Goal: Task Accomplishment & Management: Complete application form

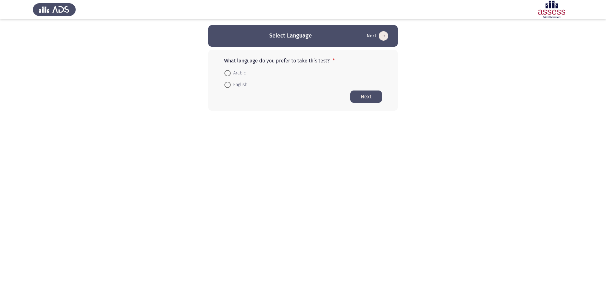
click at [236, 88] on span "English" at bounding box center [239, 85] width 17 height 8
click at [231, 88] on input "English" at bounding box center [227, 85] width 6 height 6
radio input "true"
click at [365, 99] on button "Next" at bounding box center [366, 96] width 32 height 12
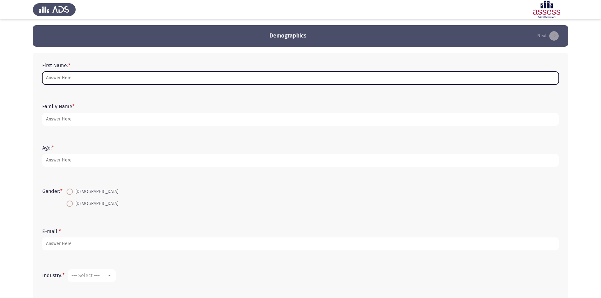
click at [118, 80] on input "First Name: *" at bounding box center [300, 78] width 516 height 13
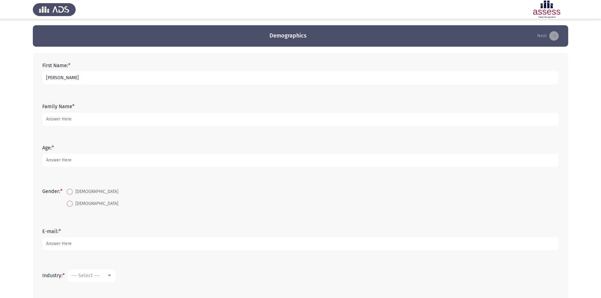
type input "[PERSON_NAME]"
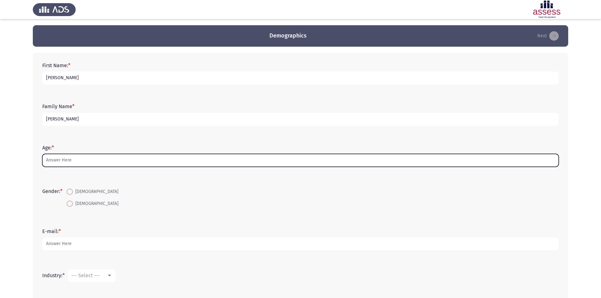
click at [110, 161] on input "Age: *" at bounding box center [300, 160] width 516 height 13
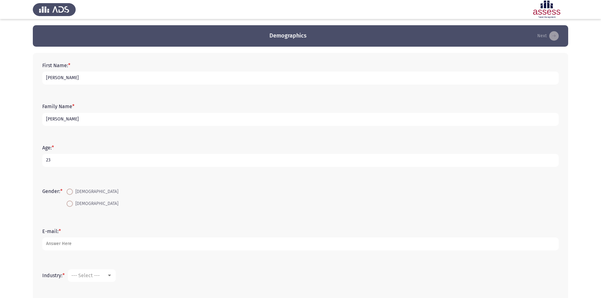
type input "23"
click at [75, 189] on span "[DEMOGRAPHIC_DATA]" at bounding box center [95, 192] width 45 height 8
click at [73, 189] on input "[DEMOGRAPHIC_DATA]" at bounding box center [70, 192] width 6 height 6
radio input "true"
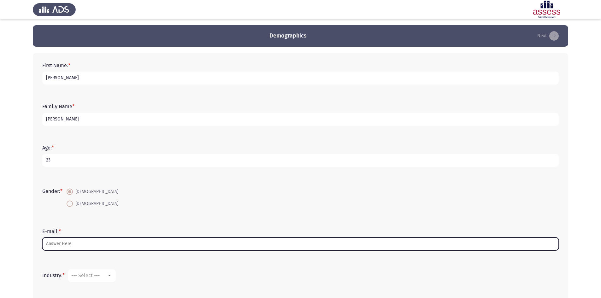
click at [71, 244] on input "E-mail: *" at bounding box center [300, 244] width 516 height 13
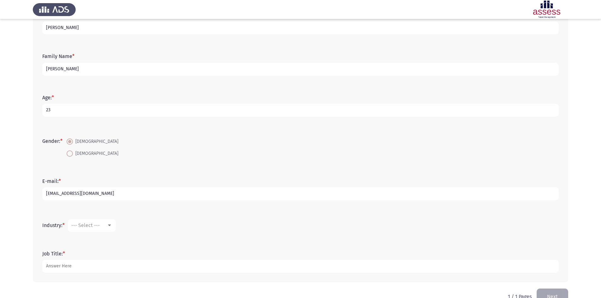
scroll to position [66, 0]
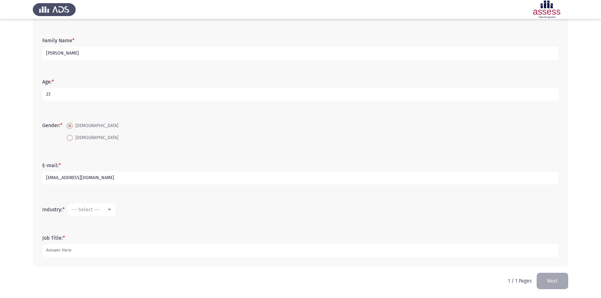
type input "[EMAIL_ADDRESS][DOMAIN_NAME]"
click at [88, 208] on span "--- Select ---" at bounding box center [85, 210] width 28 height 6
click at [95, 260] on span "Computer Software/Engineering" at bounding box center [113, 260] width 82 height 15
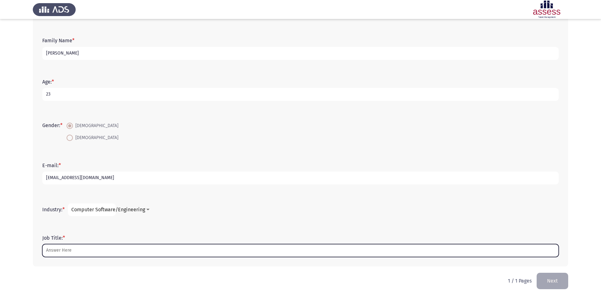
click at [88, 247] on input "Job Title: *" at bounding box center [300, 250] width 516 height 13
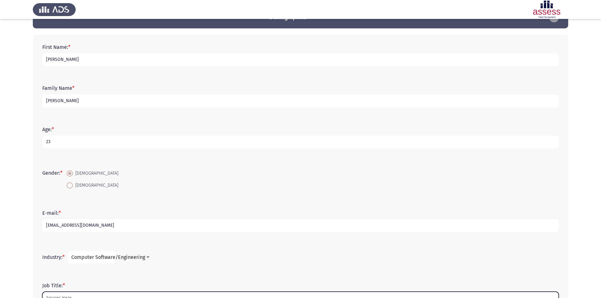
scroll to position [66, 0]
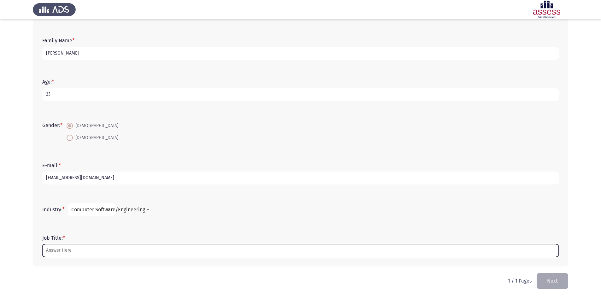
click at [74, 251] on input "Job Title: *" at bounding box center [300, 250] width 516 height 13
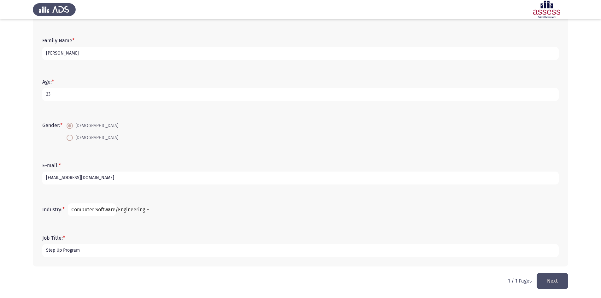
type input "Step Up Program"
click at [520, 226] on div "Job Title: * Step Up Program" at bounding box center [300, 246] width 523 height 41
click at [550, 280] on button "Next" at bounding box center [553, 281] width 32 height 16
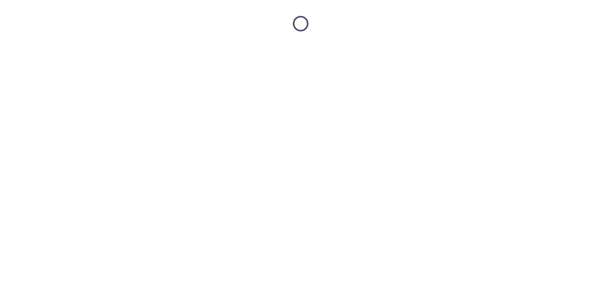
scroll to position [0, 0]
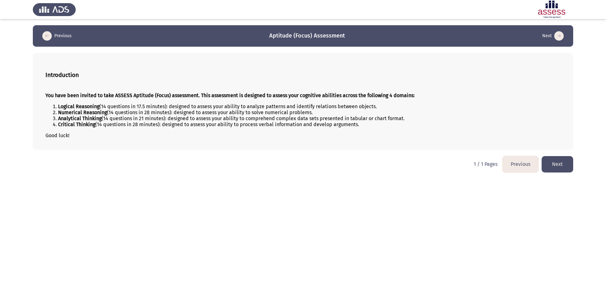
click at [569, 161] on button "Next" at bounding box center [557, 164] width 32 height 16
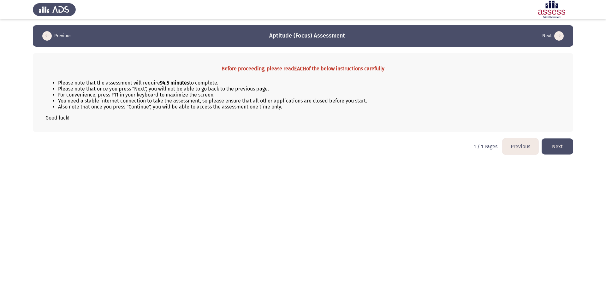
click at [507, 154] on button "Previous" at bounding box center [520, 147] width 36 height 16
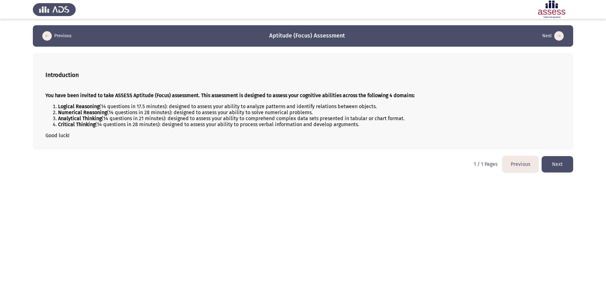
click at [555, 169] on button "Next" at bounding box center [557, 164] width 32 height 16
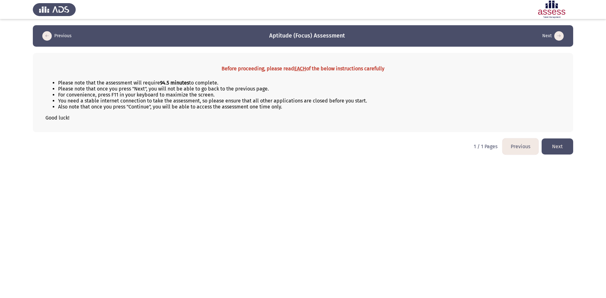
click at [553, 147] on button "Next" at bounding box center [557, 147] width 32 height 16
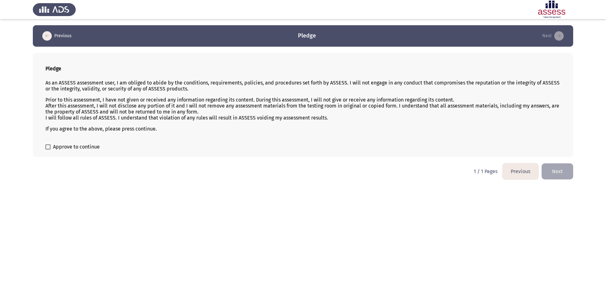
click at [71, 147] on span "Approve to continue" at bounding box center [76, 147] width 47 height 8
click at [48, 150] on input "Approve to continue" at bounding box center [48, 150] width 0 height 0
checkbox input "true"
click at [556, 171] on button "Next" at bounding box center [557, 171] width 32 height 16
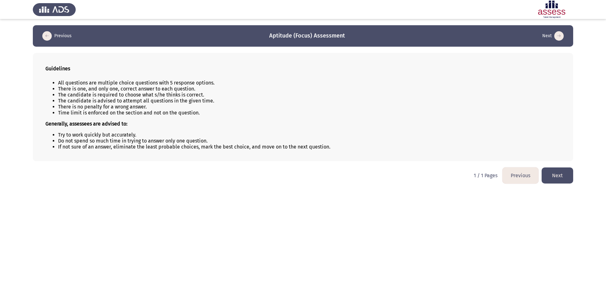
click at [562, 170] on button "Next" at bounding box center [557, 176] width 32 height 16
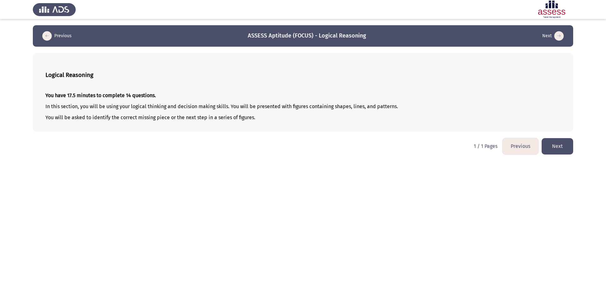
click at [554, 147] on button "Next" at bounding box center [557, 146] width 32 height 16
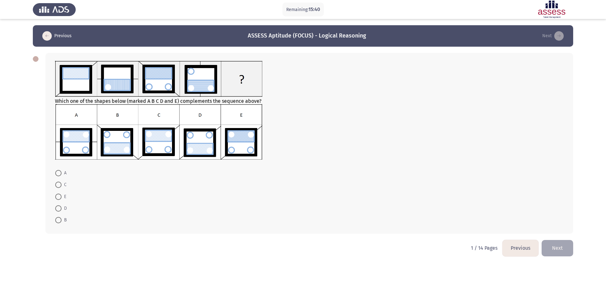
click at [57, 173] on span at bounding box center [58, 173] width 6 height 6
click at [57, 173] on input "A" at bounding box center [58, 173] width 6 height 6
radio input "true"
click at [563, 244] on button "Next" at bounding box center [557, 248] width 32 height 16
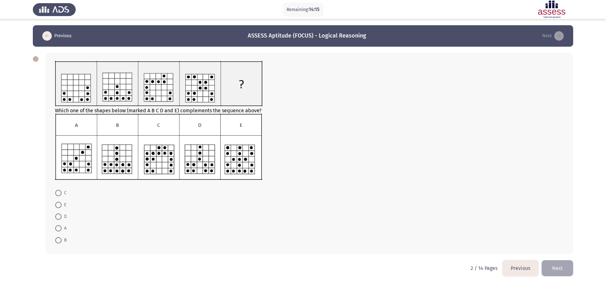
click at [58, 191] on span at bounding box center [58, 193] width 6 height 6
click at [58, 191] on input "C" at bounding box center [58, 193] width 6 height 6
radio input "true"
click at [562, 262] on button "Next" at bounding box center [557, 268] width 32 height 16
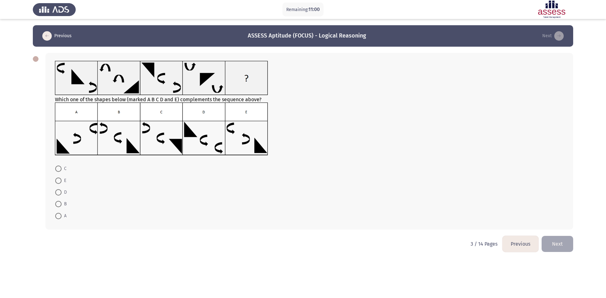
click at [59, 216] on span at bounding box center [58, 216] width 6 height 6
click at [59, 216] on input "A" at bounding box center [58, 216] width 6 height 6
radio input "true"
click at [557, 247] on button "Next" at bounding box center [557, 243] width 32 height 16
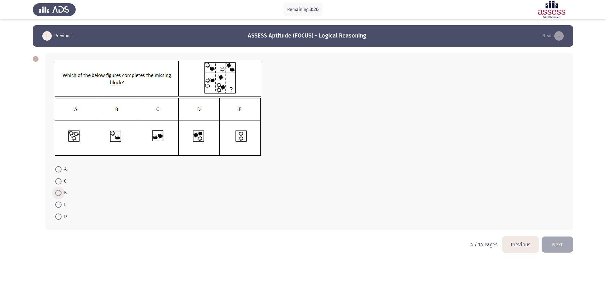
click at [56, 193] on span at bounding box center [58, 193] width 6 height 6
click at [56, 193] on input "B" at bounding box center [58, 193] width 6 height 6
radio input "true"
click at [60, 170] on span at bounding box center [58, 169] width 6 height 6
click at [60, 170] on input "A" at bounding box center [58, 169] width 6 height 6
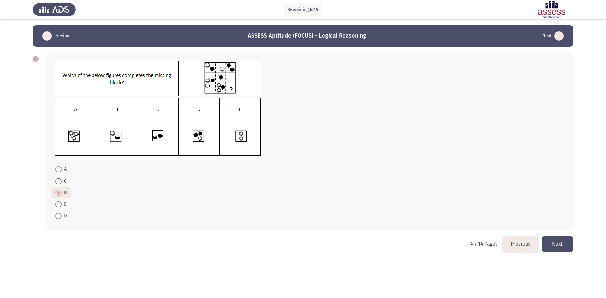
radio input "true"
drag, startPoint x: 56, startPoint y: 216, endPoint x: 97, endPoint y: 212, distance: 40.9
click at [56, 216] on span at bounding box center [58, 216] width 6 height 6
click at [56, 216] on input "D" at bounding box center [58, 216] width 6 height 6
radio input "true"
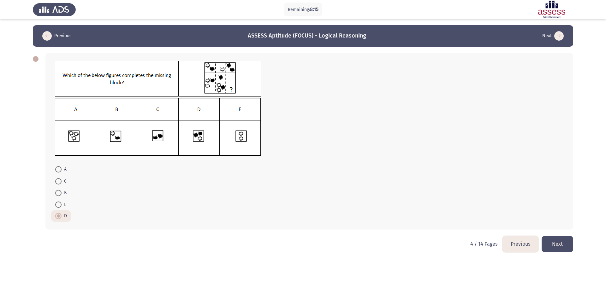
click at [557, 239] on button "Next" at bounding box center [557, 244] width 32 height 16
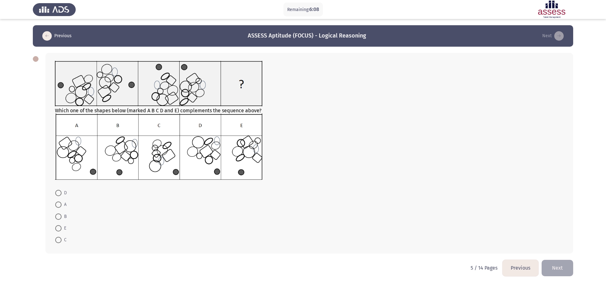
click at [56, 195] on span at bounding box center [58, 193] width 6 height 6
click at [56, 195] on input "D" at bounding box center [58, 193] width 6 height 6
radio input "true"
click at [560, 270] on button "Next" at bounding box center [557, 268] width 32 height 16
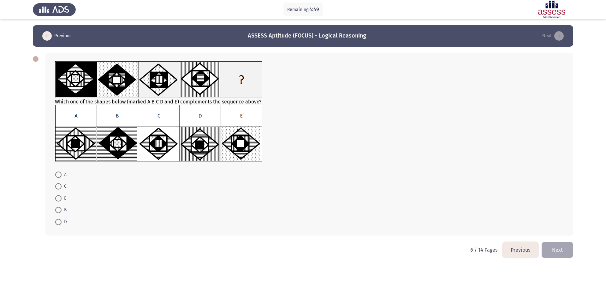
click at [60, 171] on label "A" at bounding box center [60, 175] width 11 height 8
click at [60, 172] on input "A" at bounding box center [58, 175] width 6 height 6
radio input "true"
click at [556, 254] on button "Next" at bounding box center [557, 249] width 32 height 16
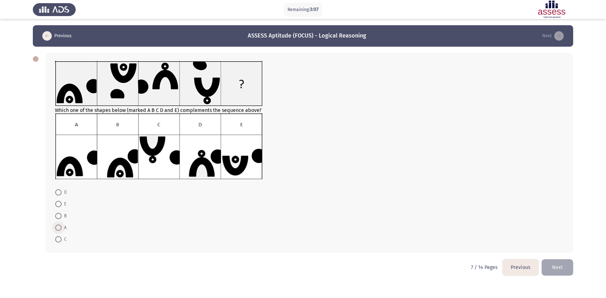
click at [59, 231] on label "A" at bounding box center [60, 228] width 11 height 8
click at [59, 231] on input "A" at bounding box center [58, 228] width 6 height 6
radio input "true"
click at [556, 266] on button "Next" at bounding box center [557, 267] width 32 height 16
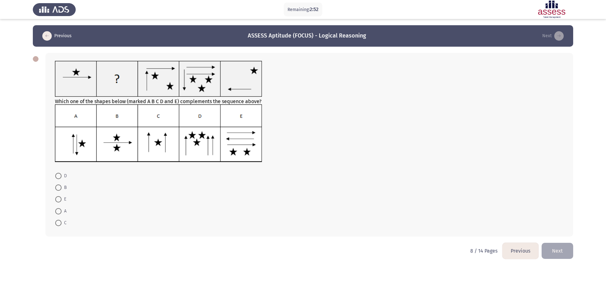
click at [59, 210] on span at bounding box center [58, 211] width 6 height 6
click at [59, 210] on input "A" at bounding box center [58, 211] width 6 height 6
radio input "true"
click at [552, 250] on button "Next" at bounding box center [557, 251] width 32 height 16
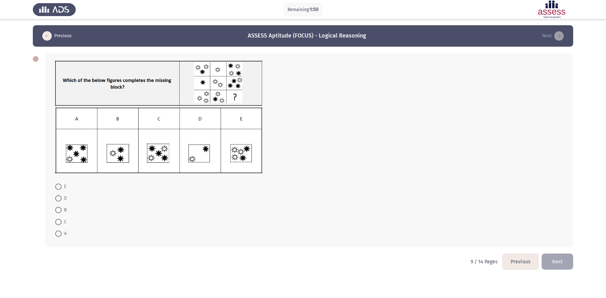
click at [56, 187] on span at bounding box center [58, 187] width 6 height 6
click at [56, 187] on input "E" at bounding box center [58, 187] width 6 height 6
radio input "true"
click at [556, 262] on button "Next" at bounding box center [557, 261] width 32 height 16
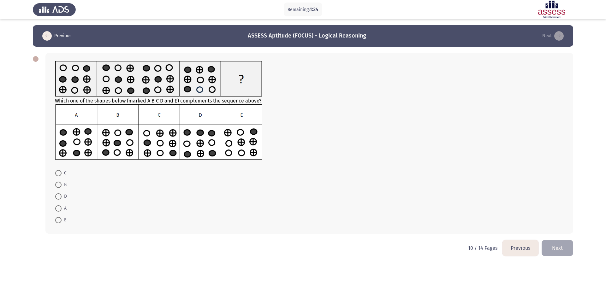
click at [61, 185] on span at bounding box center [58, 185] width 6 height 6
click at [61, 185] on input "B" at bounding box center [58, 185] width 6 height 6
radio input "true"
click at [565, 243] on button "Next" at bounding box center [557, 248] width 32 height 16
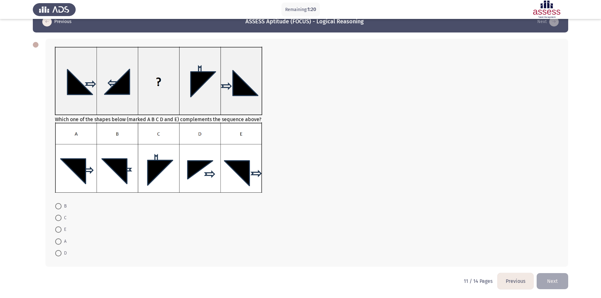
scroll to position [15, 0]
click at [61, 227] on span at bounding box center [58, 229] width 6 height 6
click at [61, 227] on input "E" at bounding box center [58, 229] width 6 height 6
radio input "true"
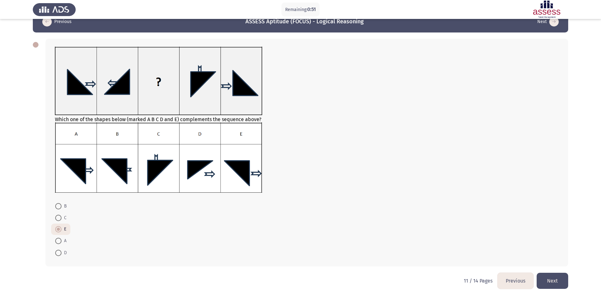
click at [552, 277] on button "Next" at bounding box center [553, 281] width 32 height 16
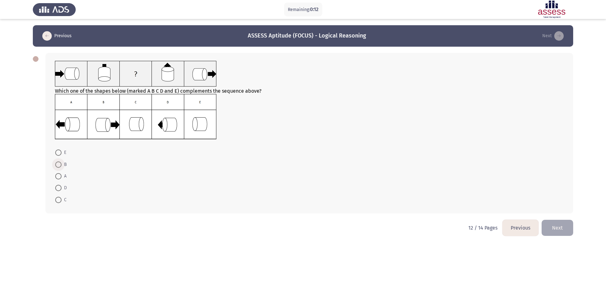
click at [59, 164] on span at bounding box center [58, 165] width 6 height 6
click at [59, 164] on input "B" at bounding box center [58, 165] width 6 height 6
radio input "true"
drag, startPoint x: 562, startPoint y: 227, endPoint x: 559, endPoint y: 227, distance: 3.2
click at [559, 227] on button "Next" at bounding box center [557, 227] width 32 height 16
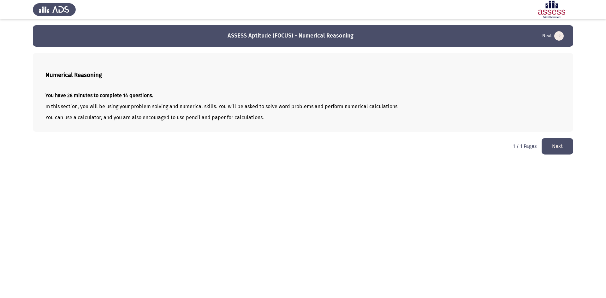
click at [551, 145] on button "Next" at bounding box center [557, 146] width 32 height 16
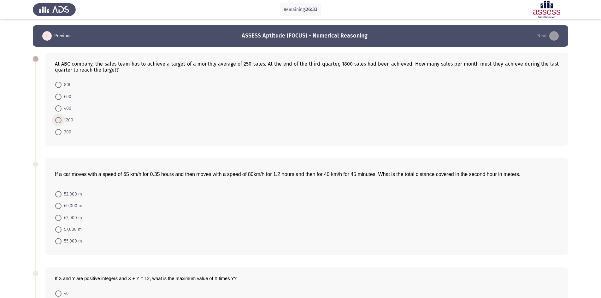
click at [59, 122] on span at bounding box center [58, 120] width 6 height 6
click at [59, 122] on input "1200" at bounding box center [58, 120] width 6 height 6
radio input "true"
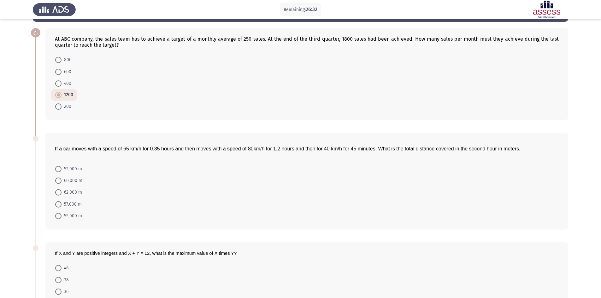
scroll to position [95, 0]
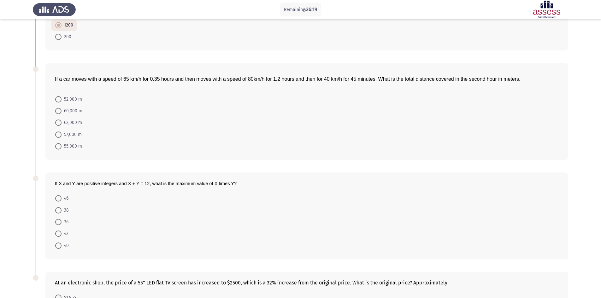
drag, startPoint x: 52, startPoint y: 76, endPoint x: 77, endPoint y: 93, distance: 30.3
click at [77, 93] on div "If a car moves with a speed of 65 km/h for 0.35 hours and then moves with a spe…" at bounding box center [306, 111] width 523 height 97
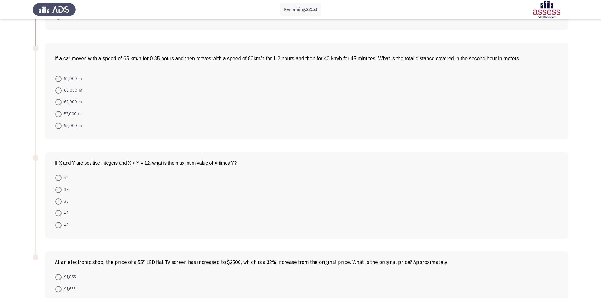
scroll to position [187, 0]
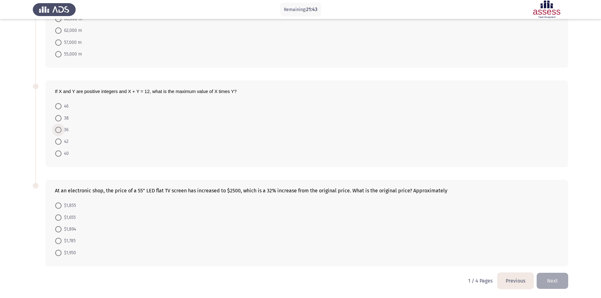
click at [58, 127] on span at bounding box center [58, 130] width 6 height 6
click at [58, 127] on input "36" at bounding box center [58, 130] width 6 height 6
radio input "true"
click at [61, 232] on span at bounding box center [58, 230] width 6 height 6
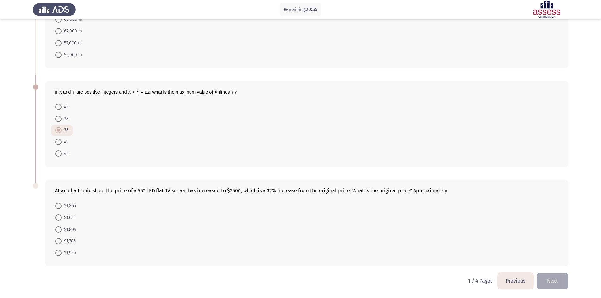
click at [61, 232] on input "$1,894" at bounding box center [58, 230] width 6 height 6
radio input "true"
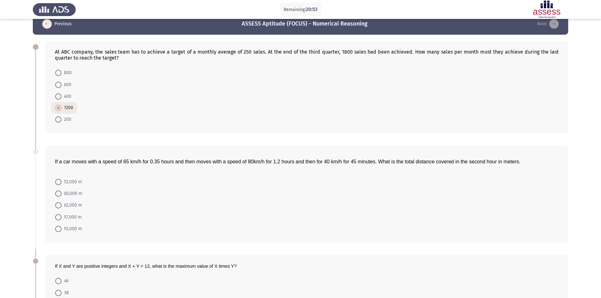
scroll to position [0, 0]
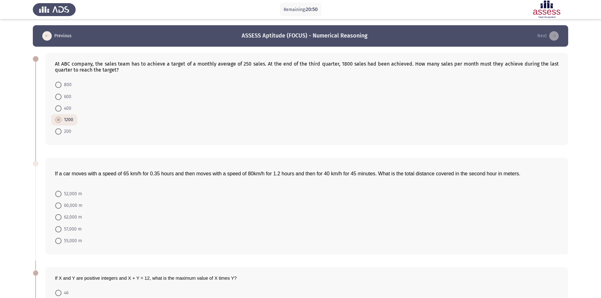
click at [58, 216] on span at bounding box center [58, 217] width 6 height 6
click at [58, 216] on input "62,000 m" at bounding box center [58, 217] width 6 height 6
radio input "true"
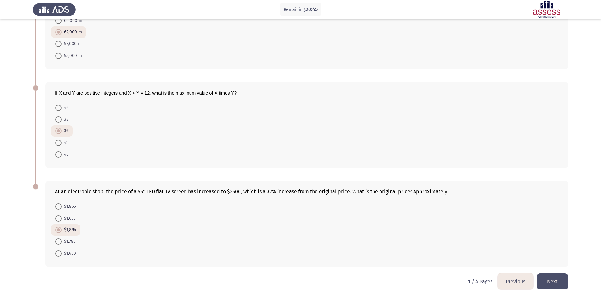
scroll to position [186, 0]
click at [556, 286] on button "Next" at bounding box center [553, 281] width 32 height 16
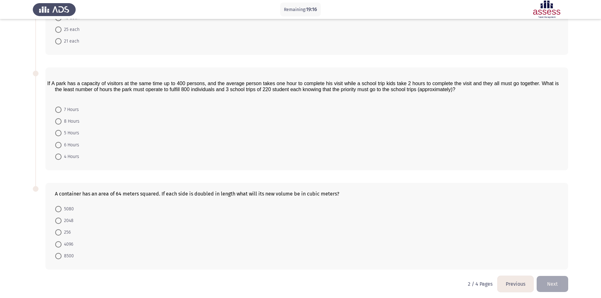
scroll to position [187, 0]
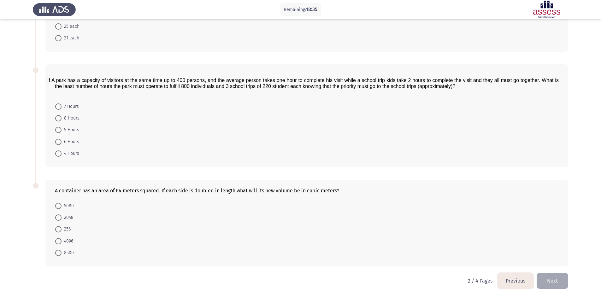
click at [60, 239] on span at bounding box center [58, 241] width 6 height 6
click at [60, 239] on input "4096" at bounding box center [58, 241] width 6 height 6
radio input "true"
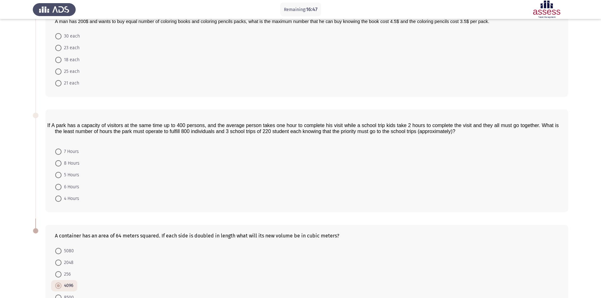
scroll to position [92, 0]
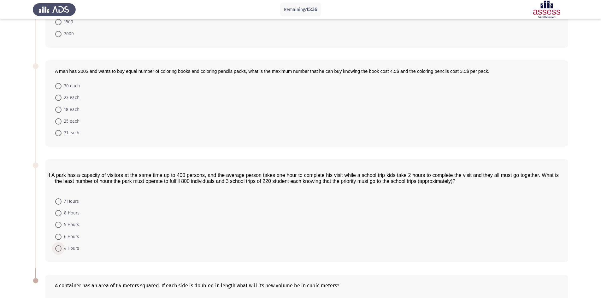
click at [71, 249] on span "4 Hours" at bounding box center [71, 249] width 18 height 8
click at [62, 249] on input "4 Hours" at bounding box center [58, 248] width 6 height 6
radio input "true"
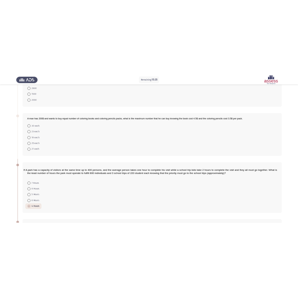
scroll to position [0, 0]
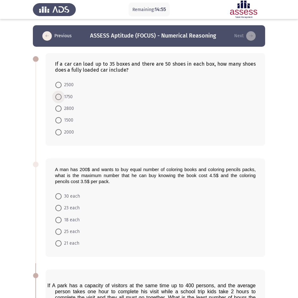
click at [66, 96] on span "1750" at bounding box center [67, 97] width 11 height 8
click at [62, 96] on input "1750" at bounding box center [58, 97] width 6 height 6
radio input "true"
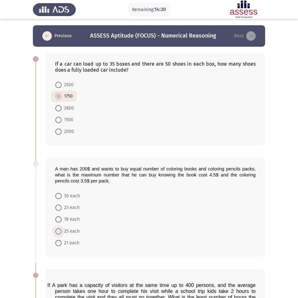
click at [62, 229] on span "25 each" at bounding box center [71, 231] width 18 height 8
click at [62, 229] on input "25 each" at bounding box center [58, 231] width 6 height 6
radio input "true"
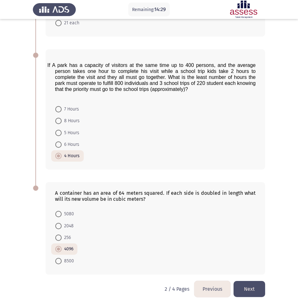
scroll to position [228, 0]
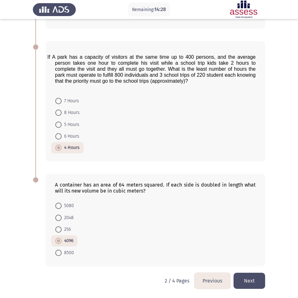
click at [251, 279] on button "Next" at bounding box center [249, 281] width 32 height 16
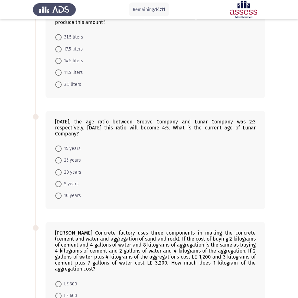
scroll to position [32, 0]
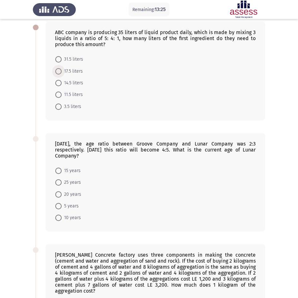
click at [70, 73] on span "17.5 liters" at bounding box center [72, 72] width 21 height 8
click at [62, 73] on input "17.5 liters" at bounding box center [58, 71] width 6 height 6
radio input "true"
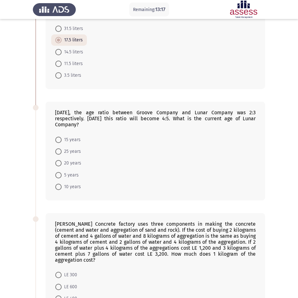
scroll to position [63, 0]
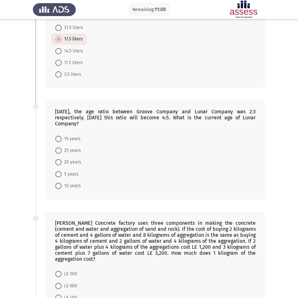
click at [72, 186] on span "10 years" at bounding box center [71, 186] width 19 height 8
click at [62, 186] on input "10 years" at bounding box center [58, 186] width 6 height 6
radio input "true"
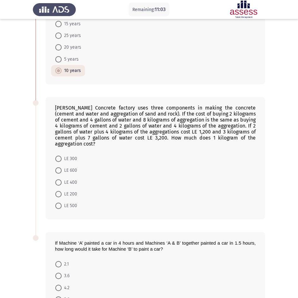
scroll to position [236, 0]
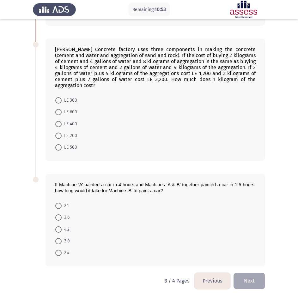
click at [62, 137] on span "LE 200" at bounding box center [69, 136] width 15 height 8
click at [62, 137] on input "LE 200" at bounding box center [58, 136] width 6 height 6
radio input "true"
click at [54, 253] on mat-radio-button "2.4" at bounding box center [62, 253] width 22 height 12
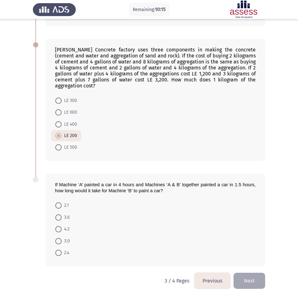
click at [57, 253] on span at bounding box center [58, 253] width 6 height 6
click at [57, 253] on input "2.4" at bounding box center [58, 253] width 6 height 6
radio input "true"
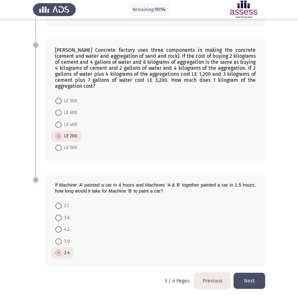
click at [260, 282] on button "Next" at bounding box center [249, 281] width 32 height 16
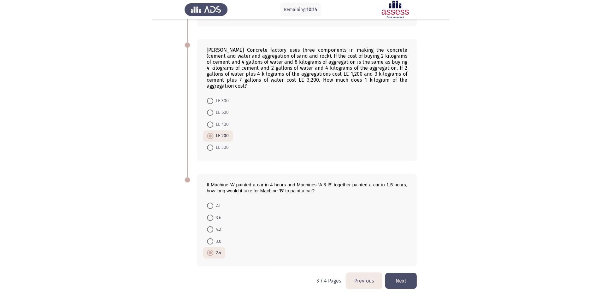
scroll to position [0, 0]
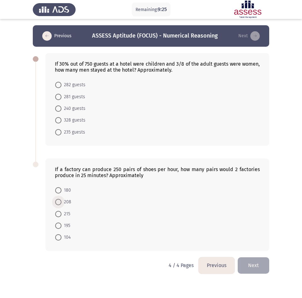
click at [60, 202] on span at bounding box center [58, 202] width 6 height 6
click at [60, 202] on input "208" at bounding box center [58, 202] width 6 height 6
radio input "true"
click at [73, 123] on span "328 guests" at bounding box center [74, 120] width 24 height 8
click at [62, 123] on input "328 guests" at bounding box center [58, 120] width 6 height 6
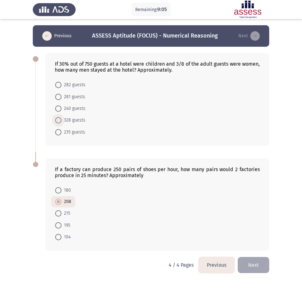
radio input "true"
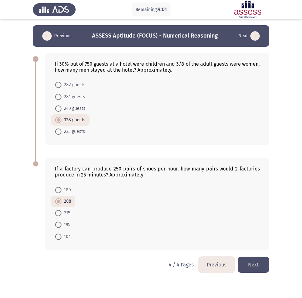
click at [250, 263] on button "Next" at bounding box center [254, 265] width 32 height 16
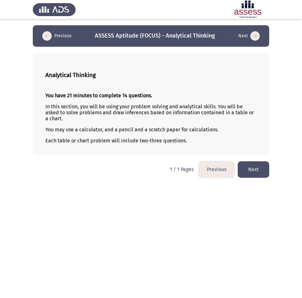
click at [261, 168] on button "Next" at bounding box center [254, 169] width 32 height 16
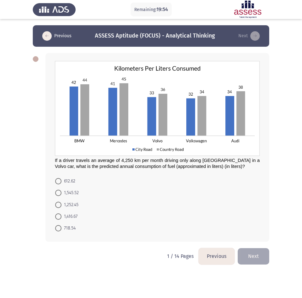
click at [218, 177] on form "612.62 1,545.52 1,252.45 1,416.67 718.54" at bounding box center [157, 204] width 205 height 59
click at [70, 217] on span "1,416.67" at bounding box center [70, 217] width 16 height 8
click at [62, 217] on input "1,416.67" at bounding box center [58, 216] width 6 height 6
radio input "true"
click at [257, 252] on button "Next" at bounding box center [254, 256] width 32 height 16
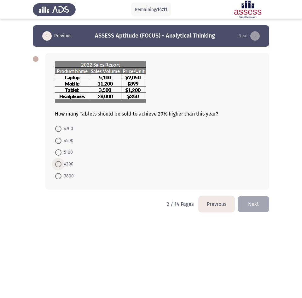
click at [60, 162] on span at bounding box center [58, 164] width 6 height 6
click at [60, 162] on input "4200" at bounding box center [58, 164] width 6 height 6
radio input "true"
click at [256, 199] on button "Next" at bounding box center [254, 203] width 32 height 16
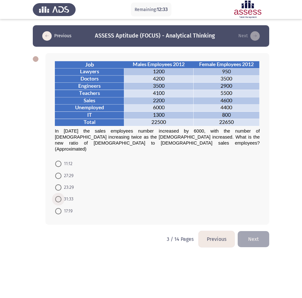
click at [57, 196] on span at bounding box center [58, 199] width 6 height 6
click at [57, 196] on input "31:33" at bounding box center [58, 199] width 6 height 6
radio input "true"
click at [255, 232] on button "Next" at bounding box center [254, 238] width 32 height 16
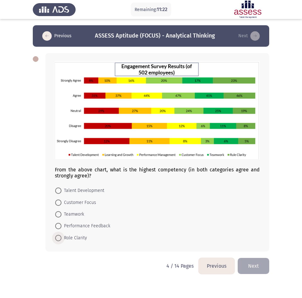
click at [68, 240] on span "Role Clarity" at bounding box center [75, 238] width 26 height 8
click at [62, 240] on input "Role Clarity" at bounding box center [58, 238] width 6 height 6
radio input "true"
click at [250, 262] on button "Next" at bounding box center [254, 265] width 32 height 16
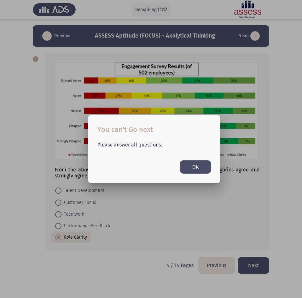
click at [190, 163] on button "OK" at bounding box center [195, 166] width 31 height 13
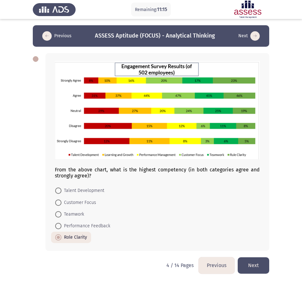
click at [255, 259] on button "Next" at bounding box center [254, 265] width 32 height 16
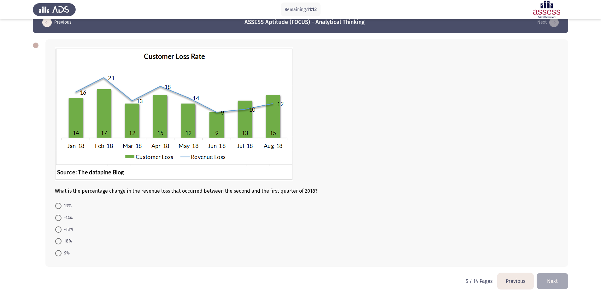
scroll to position [14, 0]
click at [67, 228] on span "-18%" at bounding box center [68, 230] width 12 height 8
click at [62, 228] on input "-18%" at bounding box center [58, 229] width 6 height 6
radio input "true"
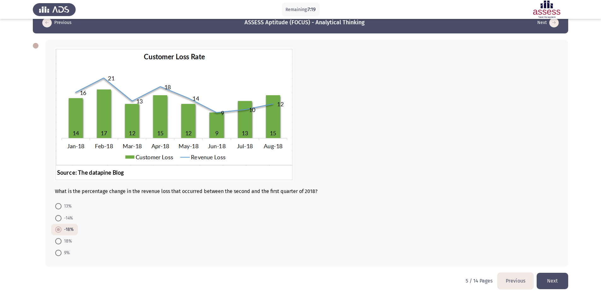
click at [560, 280] on button "Next" at bounding box center [553, 281] width 32 height 16
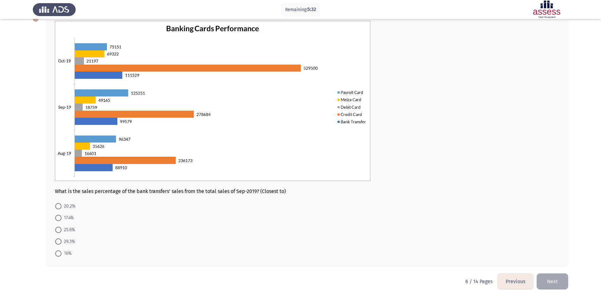
scroll to position [41, 0]
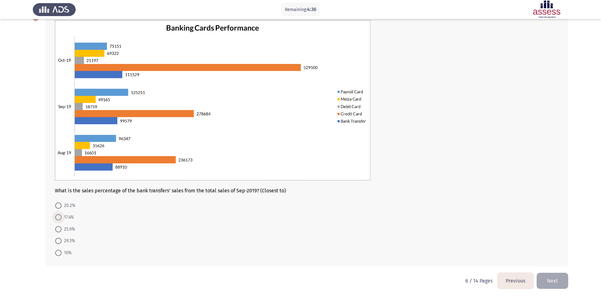
click at [60, 216] on span at bounding box center [58, 217] width 6 height 6
click at [60, 216] on input "17.4%" at bounding box center [58, 217] width 6 height 6
radio input "true"
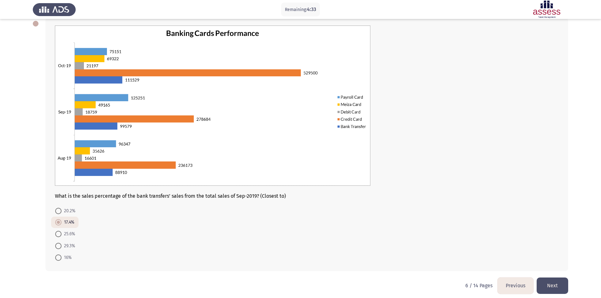
scroll to position [40, 0]
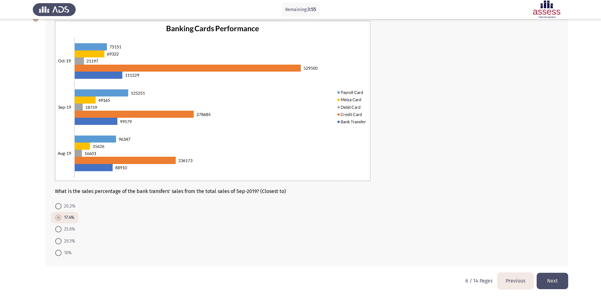
click at [556, 277] on button "Next" at bounding box center [553, 281] width 32 height 16
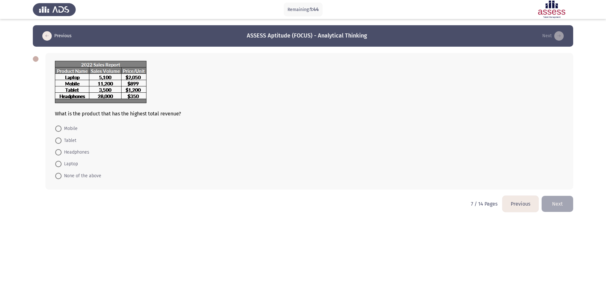
click at [71, 163] on mat-radio-button "Laptop" at bounding box center [66, 164] width 31 height 12
click at [72, 163] on span "Laptop" at bounding box center [70, 164] width 16 height 8
click at [62, 163] on input "Laptop" at bounding box center [58, 164] width 6 height 6
radio input "true"
click at [554, 198] on button "Next" at bounding box center [557, 203] width 32 height 16
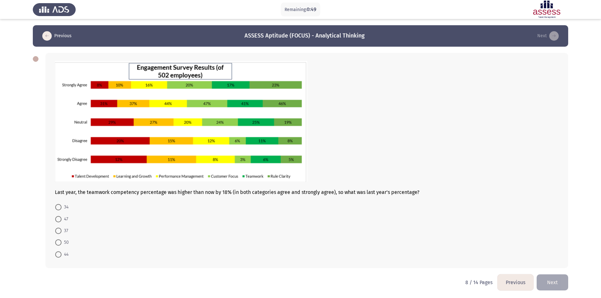
click at [56, 219] on span at bounding box center [58, 219] width 6 height 6
click at [56, 219] on input "47" at bounding box center [58, 219] width 6 height 6
radio input "true"
click at [564, 281] on button "Next" at bounding box center [553, 282] width 32 height 16
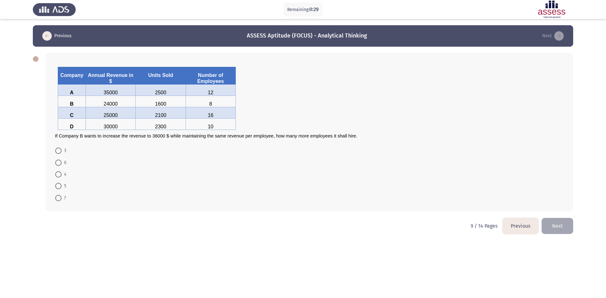
click at [61, 165] on span at bounding box center [58, 163] width 6 height 6
click at [61, 165] on input "6" at bounding box center [58, 163] width 6 height 6
radio input "true"
click at [561, 226] on button "Next" at bounding box center [557, 225] width 32 height 16
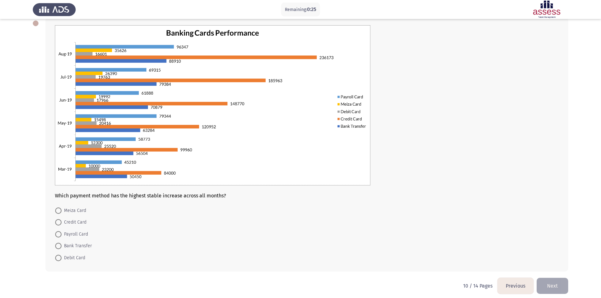
scroll to position [41, 0]
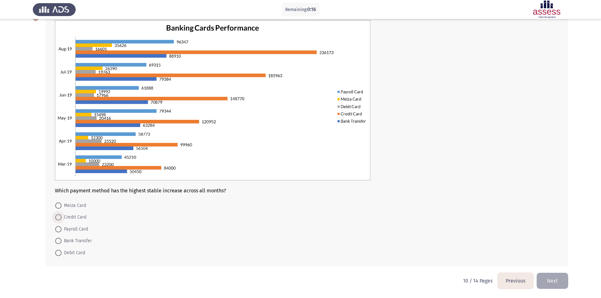
click at [73, 217] on span "Credit Card" at bounding box center [74, 218] width 25 height 8
click at [62, 217] on input "Credit Card" at bounding box center [58, 217] width 6 height 6
radio input "true"
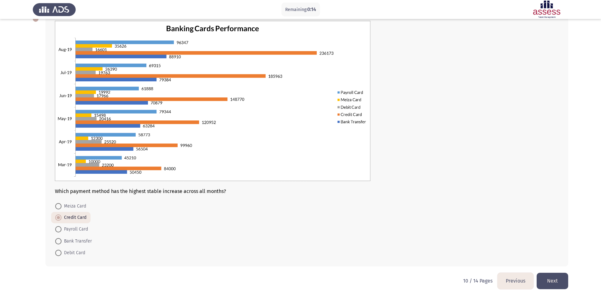
click at [563, 277] on button "Next" at bounding box center [553, 281] width 32 height 16
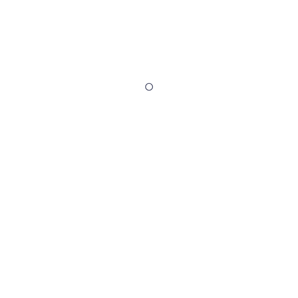
scroll to position [0, 0]
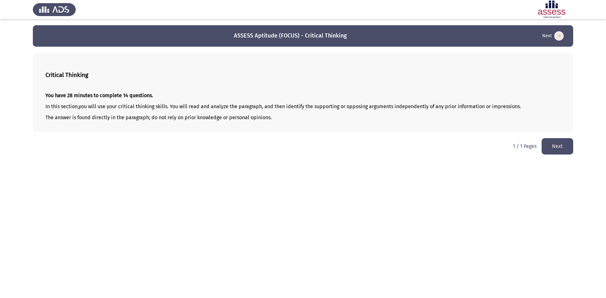
click at [565, 143] on button "Next" at bounding box center [557, 146] width 32 height 16
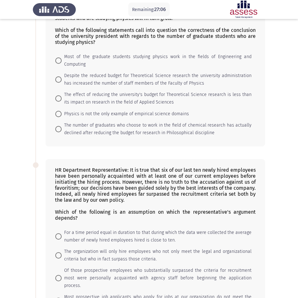
scroll to position [63, 0]
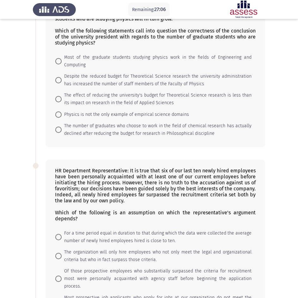
click at [92, 59] on span "Most of the graduate students studying physics work in the fields of Engineerin…" at bounding box center [157, 61] width 190 height 15
click at [62, 59] on input "Most of the graduate students studying physics work in the fields of Engineerin…" at bounding box center [58, 61] width 6 height 6
radio input "true"
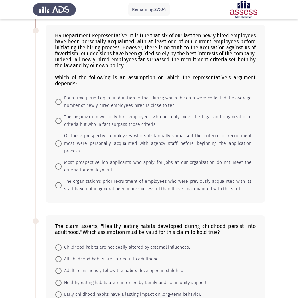
scroll to position [221, 0]
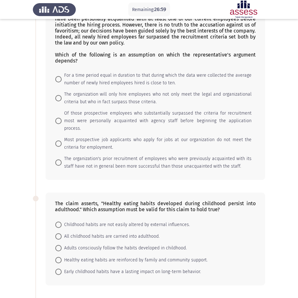
click at [103, 97] on span "The organization will only hire employees who not only meet the legal and organ…" at bounding box center [157, 98] width 190 height 15
click at [62, 97] on input "The organization will only hire employees who not only meet the legal and organ…" at bounding box center [58, 98] width 6 height 6
radio input "true"
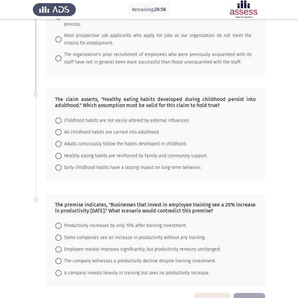
scroll to position [338, 0]
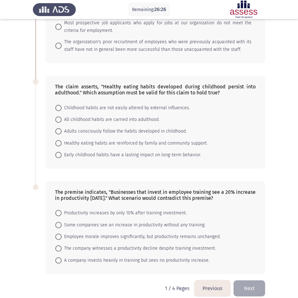
click at [91, 151] on span "Early childhood habits have a lasting impact on long-term behavior." at bounding box center [131, 155] width 139 height 8
click at [62, 152] on input "Early childhood habits have a lasting impact on long-term behavior." at bounding box center [58, 155] width 6 height 6
radio input "true"
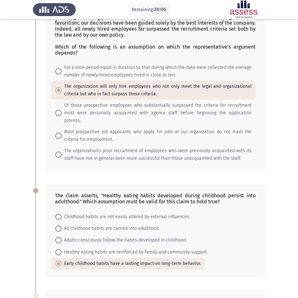
scroll to position [337, 0]
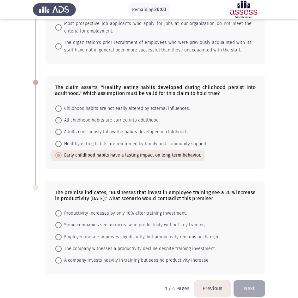
click at [81, 245] on span "The company witnesses a productivity decline despite training investment." at bounding box center [139, 249] width 154 height 8
click at [62, 245] on input "The company witnesses a productivity decline despite training investment." at bounding box center [58, 248] width 6 height 6
radio input "true"
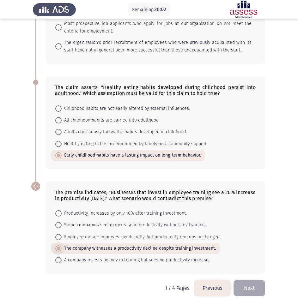
scroll to position [337, 0]
click at [255, 280] on button "Next" at bounding box center [249, 288] width 32 height 16
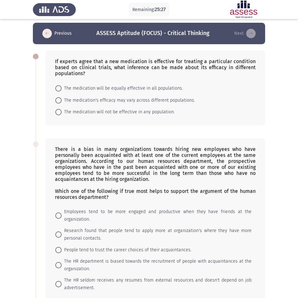
scroll to position [0, 0]
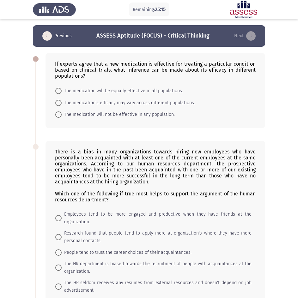
click at [135, 213] on span "Employees tend to be more engaged and productive when they have friends at the …" at bounding box center [157, 217] width 190 height 15
click at [62, 215] on input "Employees tend to be more engaged and productive when they have friends at the …" at bounding box center [58, 218] width 6 height 6
radio input "true"
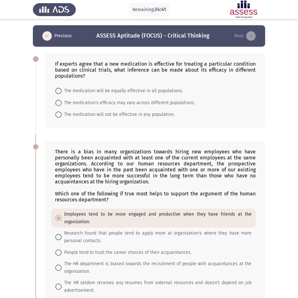
click at [135, 100] on span "The medication's efficacy may vary across different populations." at bounding box center [128, 103] width 133 height 8
click at [62, 100] on input "The medication's efficacy may vary across different populations." at bounding box center [58, 103] width 6 height 6
radio input "true"
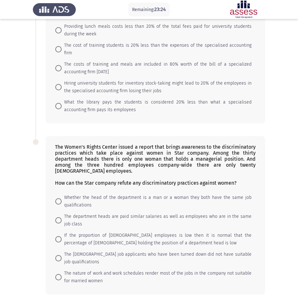
scroll to position [339, 0]
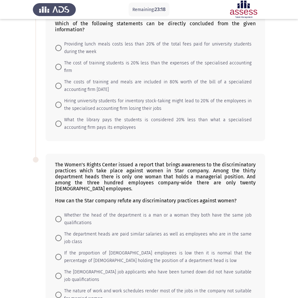
click at [92, 79] on span "The costs of training and meals are included in 80% worth of the bill of a spec…" at bounding box center [157, 85] width 190 height 15
click at [62, 83] on input "The costs of training and meals are included in 80% worth of the bill of a spec…" at bounding box center [58, 86] width 6 height 6
radio input "true"
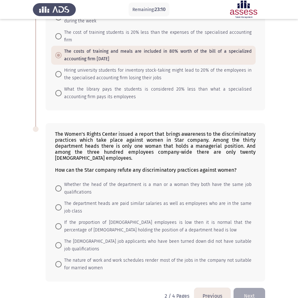
scroll to position [371, 0]
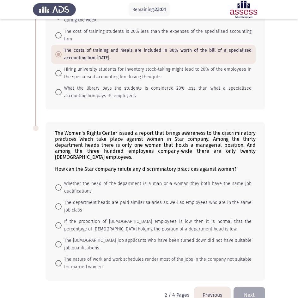
click at [92, 237] on span "The [DEMOGRAPHIC_DATA] job applicants who have been turned down did not have su…" at bounding box center [157, 244] width 190 height 15
click at [62, 241] on input "The [DEMOGRAPHIC_DATA] job applicants who have been turned down did not have su…" at bounding box center [58, 244] width 6 height 6
radio input "true"
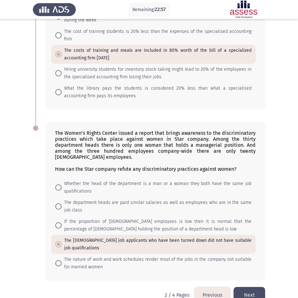
click at [249, 287] on button "Next" at bounding box center [249, 295] width 32 height 16
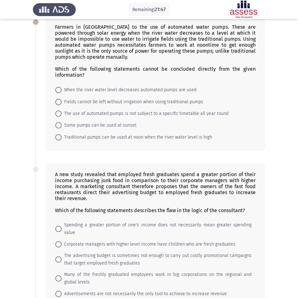
scroll to position [32, 0]
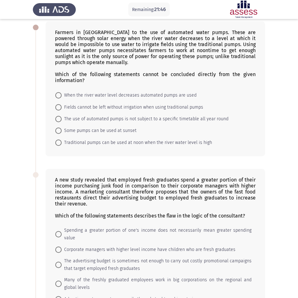
click at [118, 129] on span "Some pumps can be used at sunset" at bounding box center [99, 131] width 75 height 8
click at [62, 129] on input "Some pumps can be used at sunset" at bounding box center [58, 130] width 6 height 6
radio input "true"
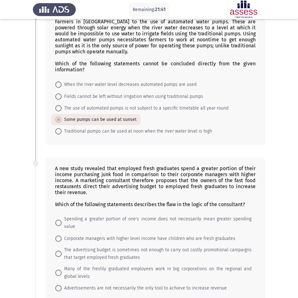
scroll to position [95, 0]
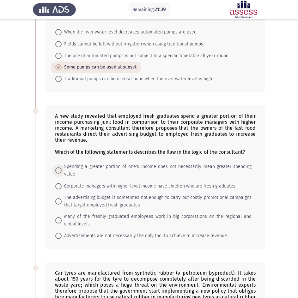
click at [108, 168] on span "Spending a greater portion of one's income does not necessarily mean greater sp…" at bounding box center [157, 170] width 190 height 15
click at [62, 168] on input "Spending a greater portion of one's income does not necessarily mean greater sp…" at bounding box center [58, 170] width 6 height 6
radio input "true"
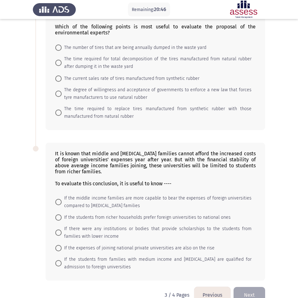
scroll to position [334, 0]
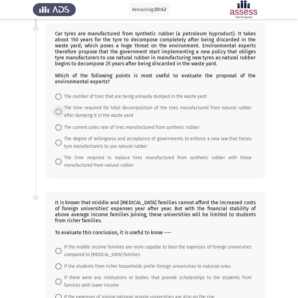
click at [100, 111] on span "The time required for total decomposition of the tires manufactured from natura…" at bounding box center [157, 111] width 190 height 15
click at [62, 111] on input "The time required for total decomposition of the tires manufactured from natura…" at bounding box center [58, 112] width 6 height 6
radio input "true"
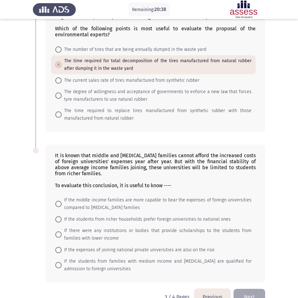
scroll to position [397, 0]
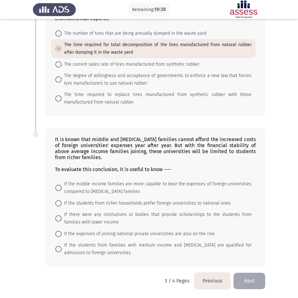
click at [105, 250] on span "If the students from families with medium income and [MEDICAL_DATA] are qualifi…" at bounding box center [157, 248] width 190 height 15
click at [62, 250] on input "If the students from families with medium income and [MEDICAL_DATA] are qualifi…" at bounding box center [58, 249] width 6 height 6
radio input "true"
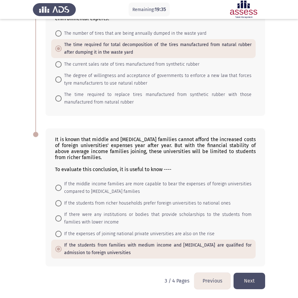
click at [254, 285] on button "Next" at bounding box center [249, 281] width 32 height 16
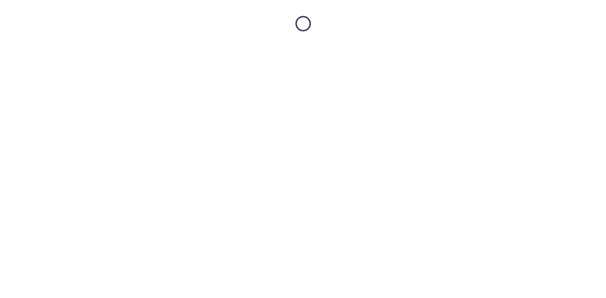
scroll to position [0, 0]
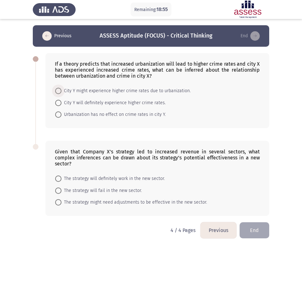
click at [107, 92] on span "City Y might experience higher crime rates due to urbanization." at bounding box center [126, 91] width 129 height 8
click at [62, 92] on input "City Y might experience higher crime rates due to urbanization." at bounding box center [58, 91] width 6 height 6
radio input "true"
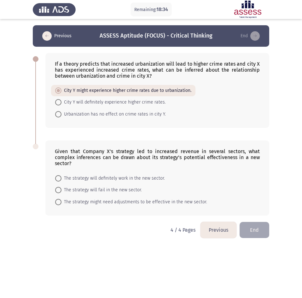
click at [109, 198] on span "The strategy might need adjustments to be effective in the new sector." at bounding box center [135, 202] width 146 height 8
click at [62, 199] on input "The strategy might need adjustments to be effective in the new sector." at bounding box center [58, 202] width 6 height 6
radio input "true"
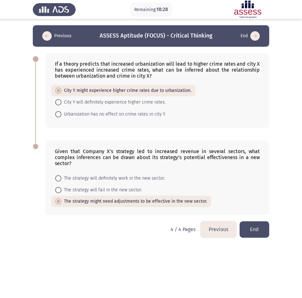
click at [256, 228] on button "End" at bounding box center [255, 229] width 30 height 16
